Goal: Transaction & Acquisition: Purchase product/service

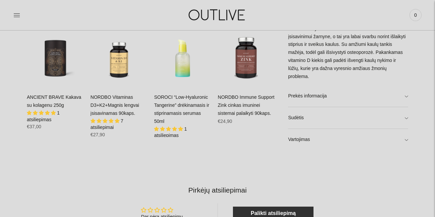
scroll to position [439, 0]
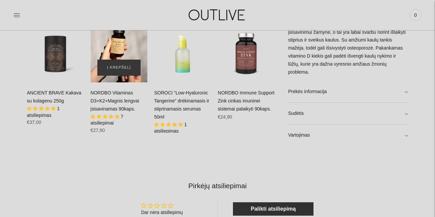
click at [122, 56] on div "NORDBO Vitaminas D3+K2+Magnis lengvai įsisavinamas 90kaps.\a" at bounding box center [119, 53] width 57 height 57
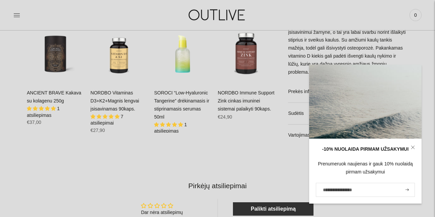
click at [48, 95] on link "ANCIENT BRAVE Kakava su kolagenu 250g" at bounding box center [54, 96] width 54 height 13
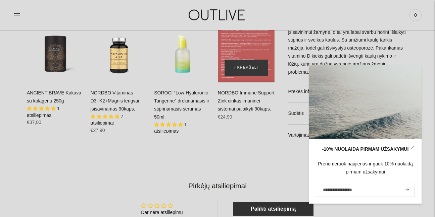
click at [246, 52] on div "NORDBO Immune Support Zink cinkas imuninei sistemai palaikyti 90kaps.\a" at bounding box center [246, 53] width 57 height 57
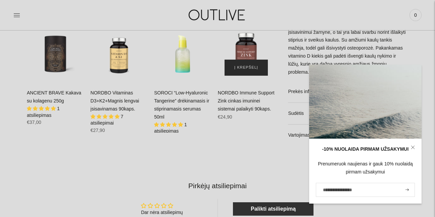
click at [245, 60] on button "Į krepšelį" at bounding box center [246, 68] width 44 height 16
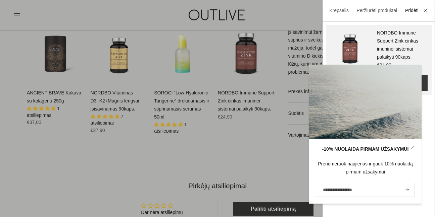
click at [245, 60] on div at bounding box center [217, 108] width 435 height 217
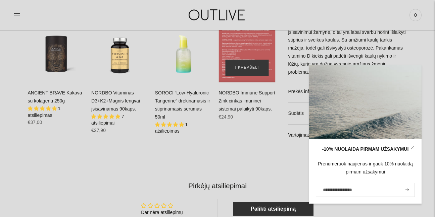
click at [252, 52] on div "NORDBO Immune Support Zink cinkas imuninei sistemai palaikyti 90kaps.\a" at bounding box center [246, 53] width 57 height 57
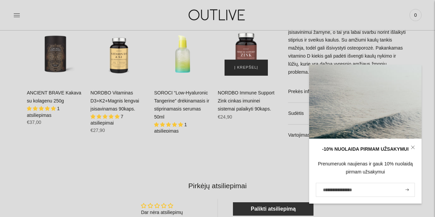
click at [248, 62] on button "Į krepšelį" at bounding box center [246, 68] width 44 height 16
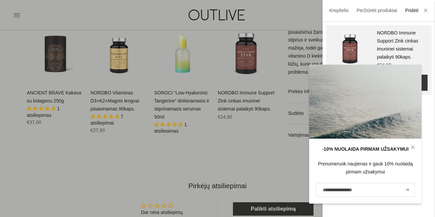
click at [367, 36] on img at bounding box center [350, 49] width 40 height 40
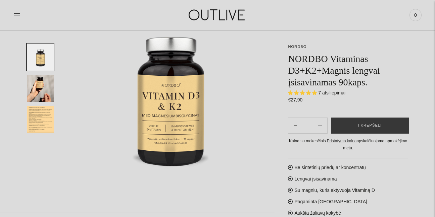
scroll to position [67, 0]
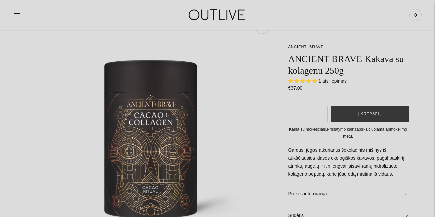
scroll to position [67, 0]
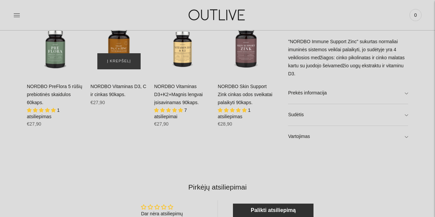
scroll to position [369, 0]
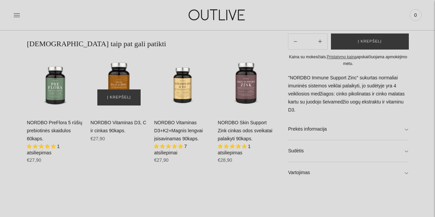
click at [112, 84] on img "NORDBO Vitaminas D3, C ir cinkas 90kaps.\a" at bounding box center [119, 83] width 57 height 57
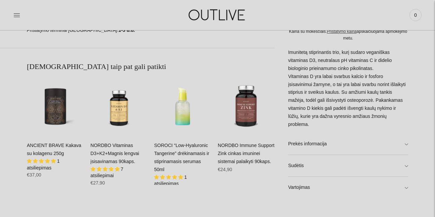
scroll to position [168, 0]
